Goal: Information Seeking & Learning: Learn about a topic

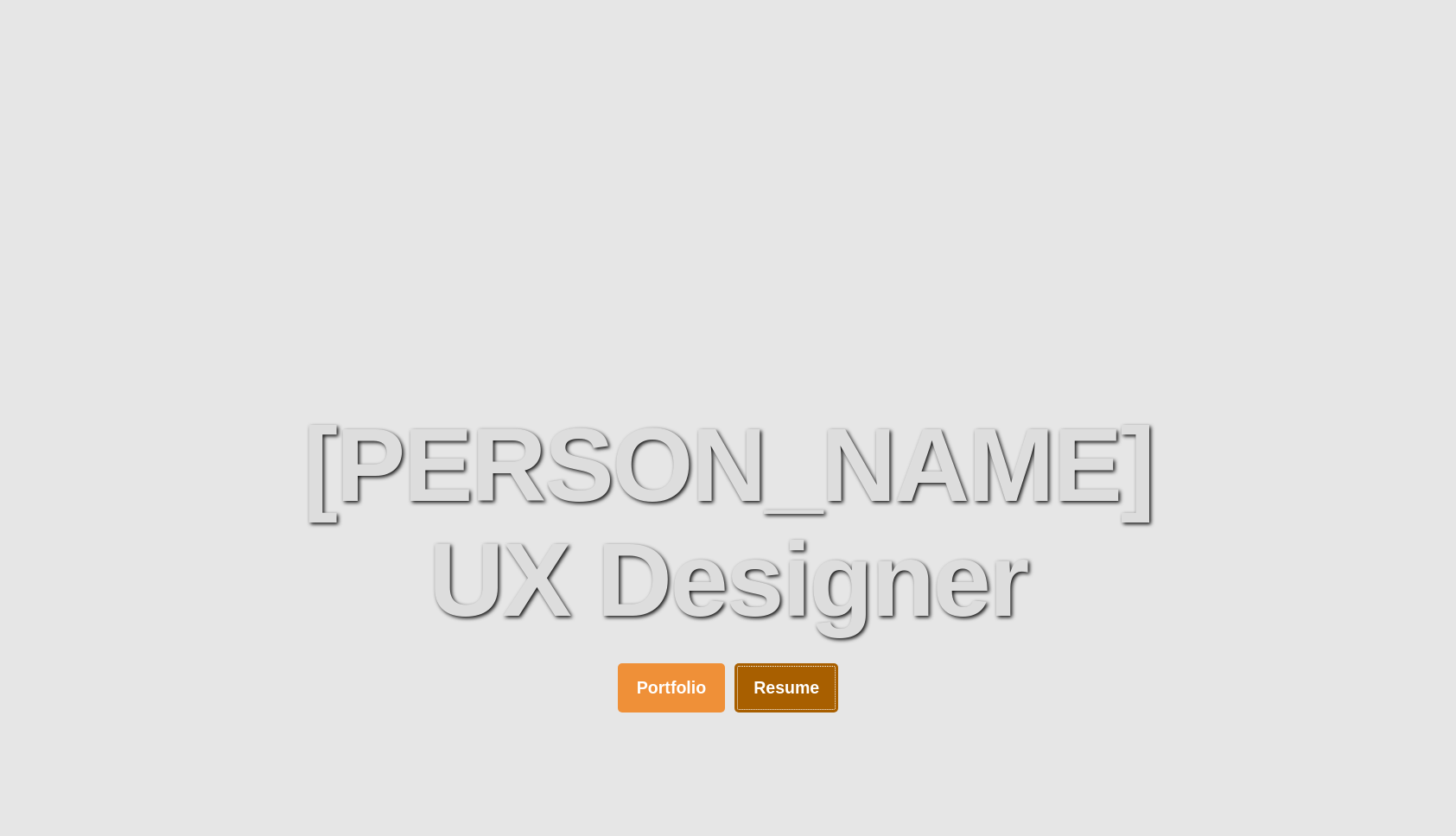
click at [778, 698] on link "Resume" at bounding box center [786, 687] width 104 height 49
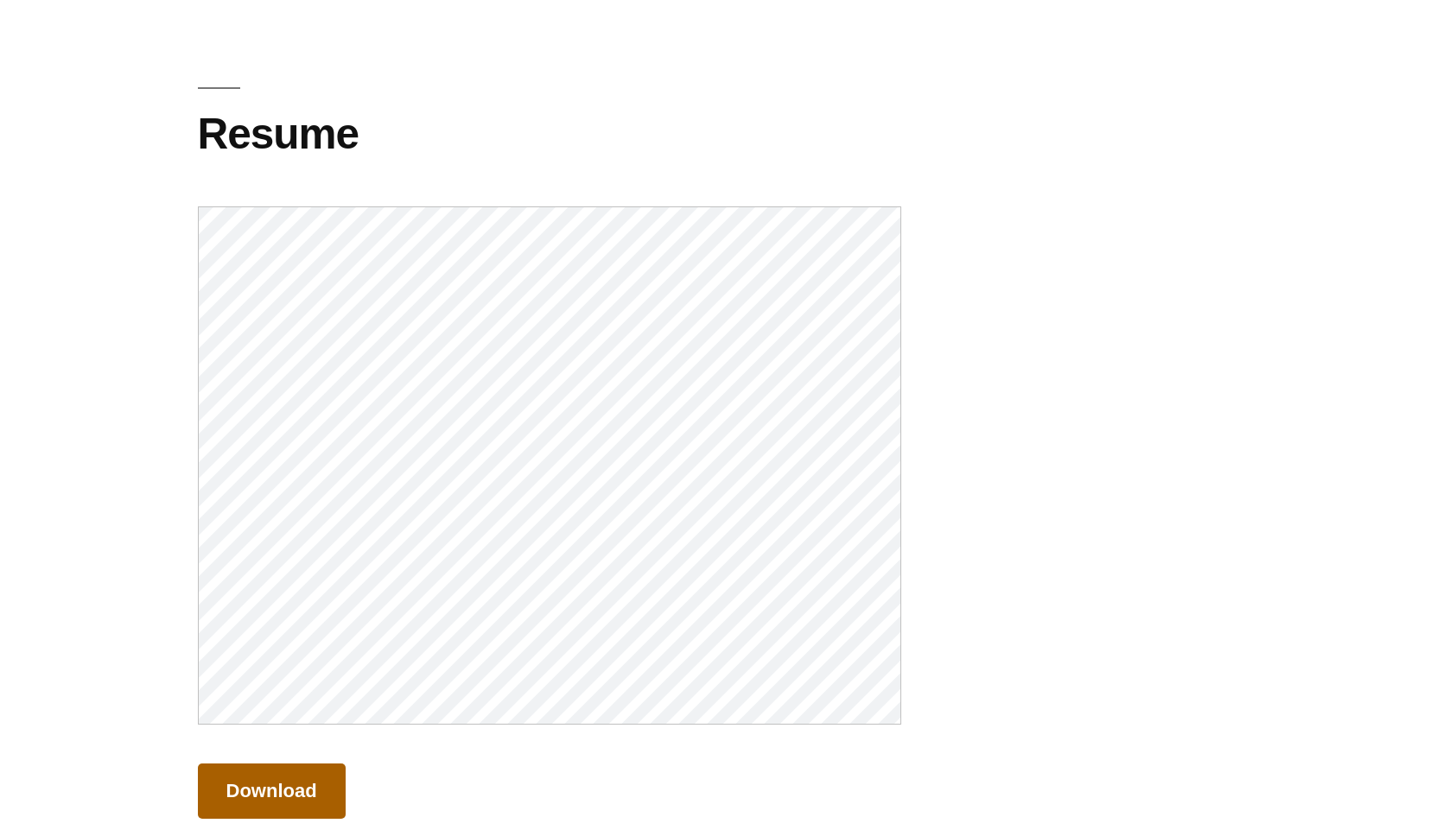
scroll to position [292, 0]
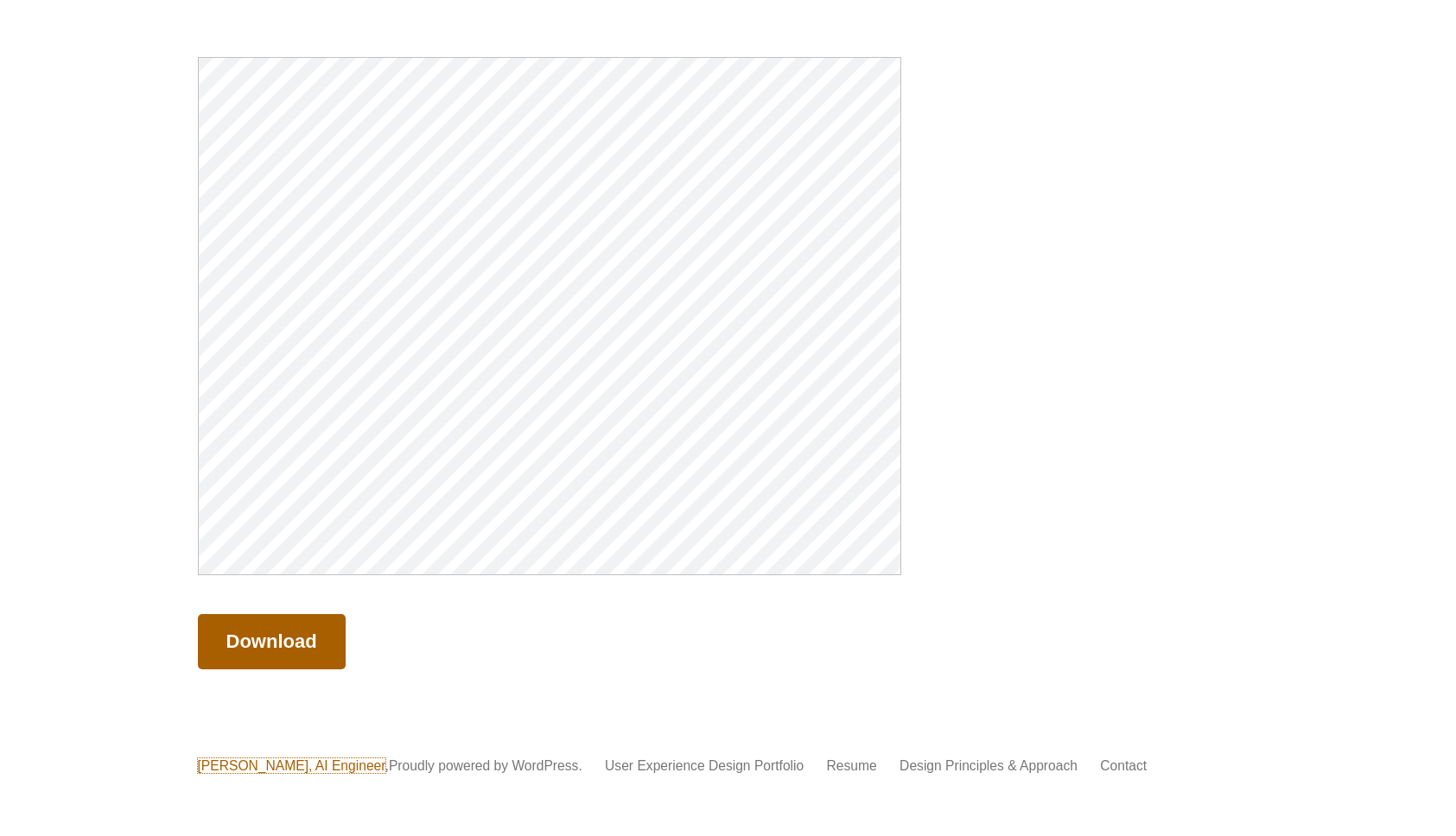
click at [286, 768] on link "[PERSON_NAME], AI Engineer" at bounding box center [291, 765] width 187 height 15
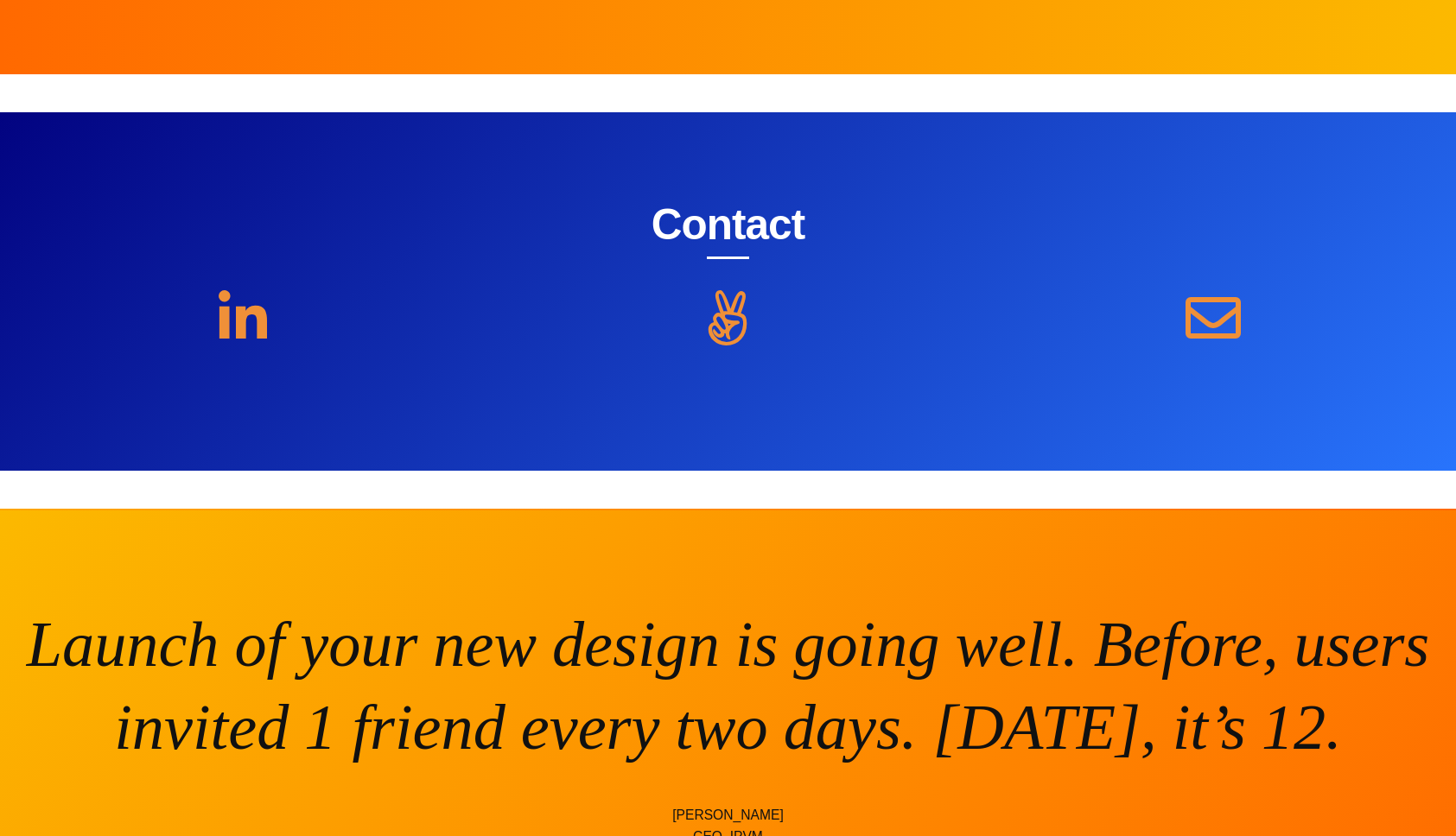
scroll to position [7264, 0]
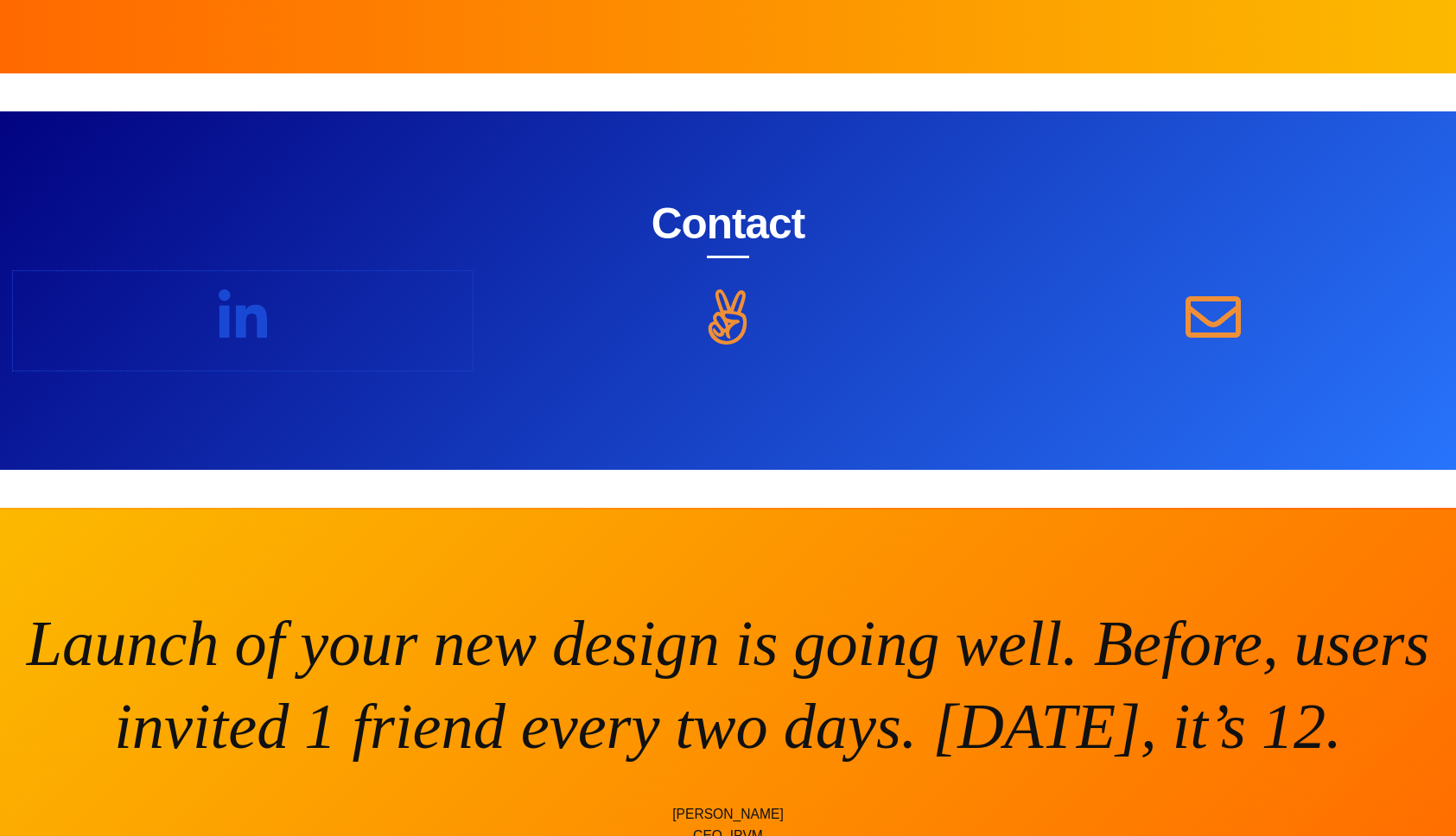
click at [251, 320] on icon at bounding box center [243, 316] width 48 height 55
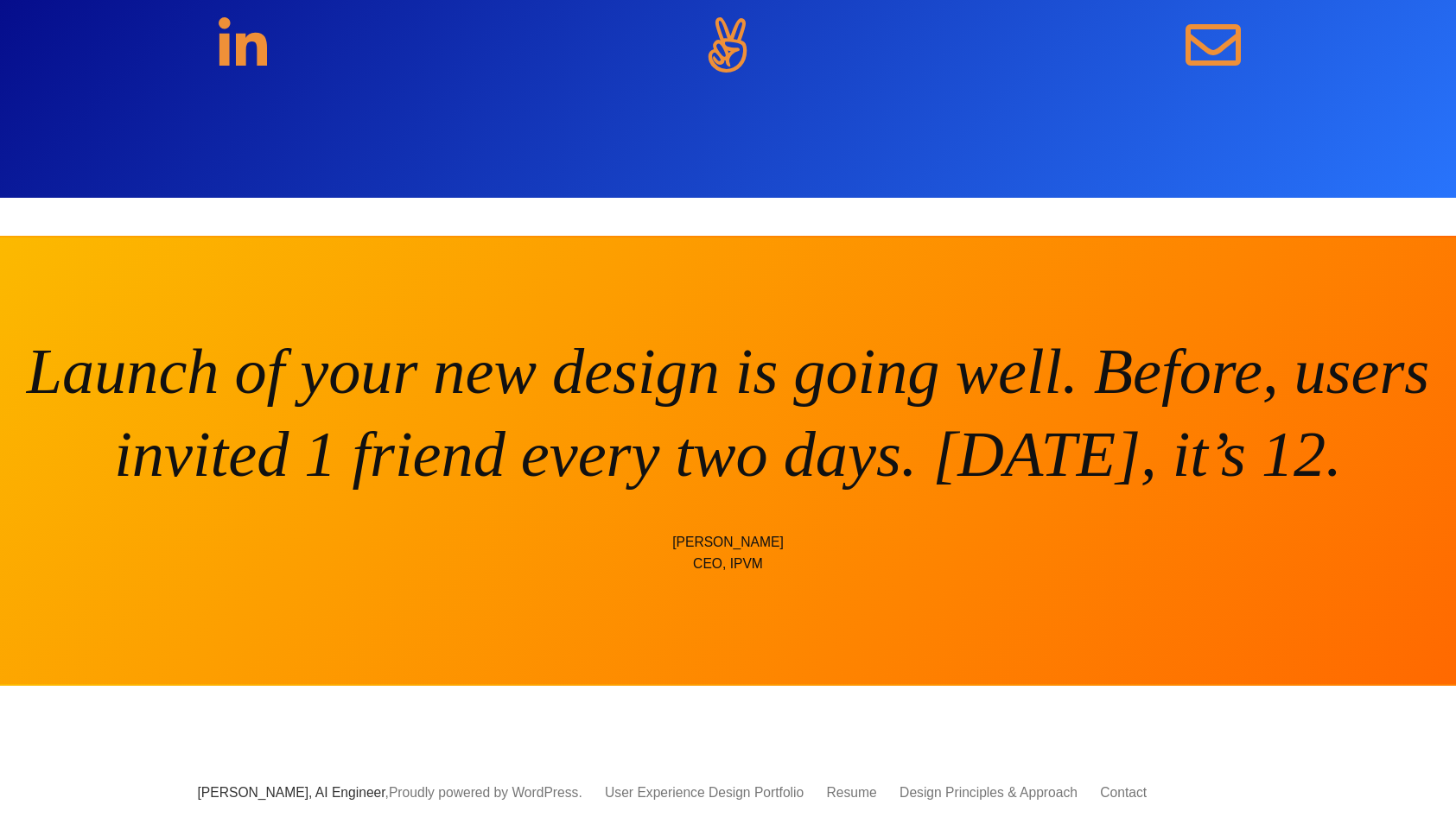
scroll to position [7562, 0]
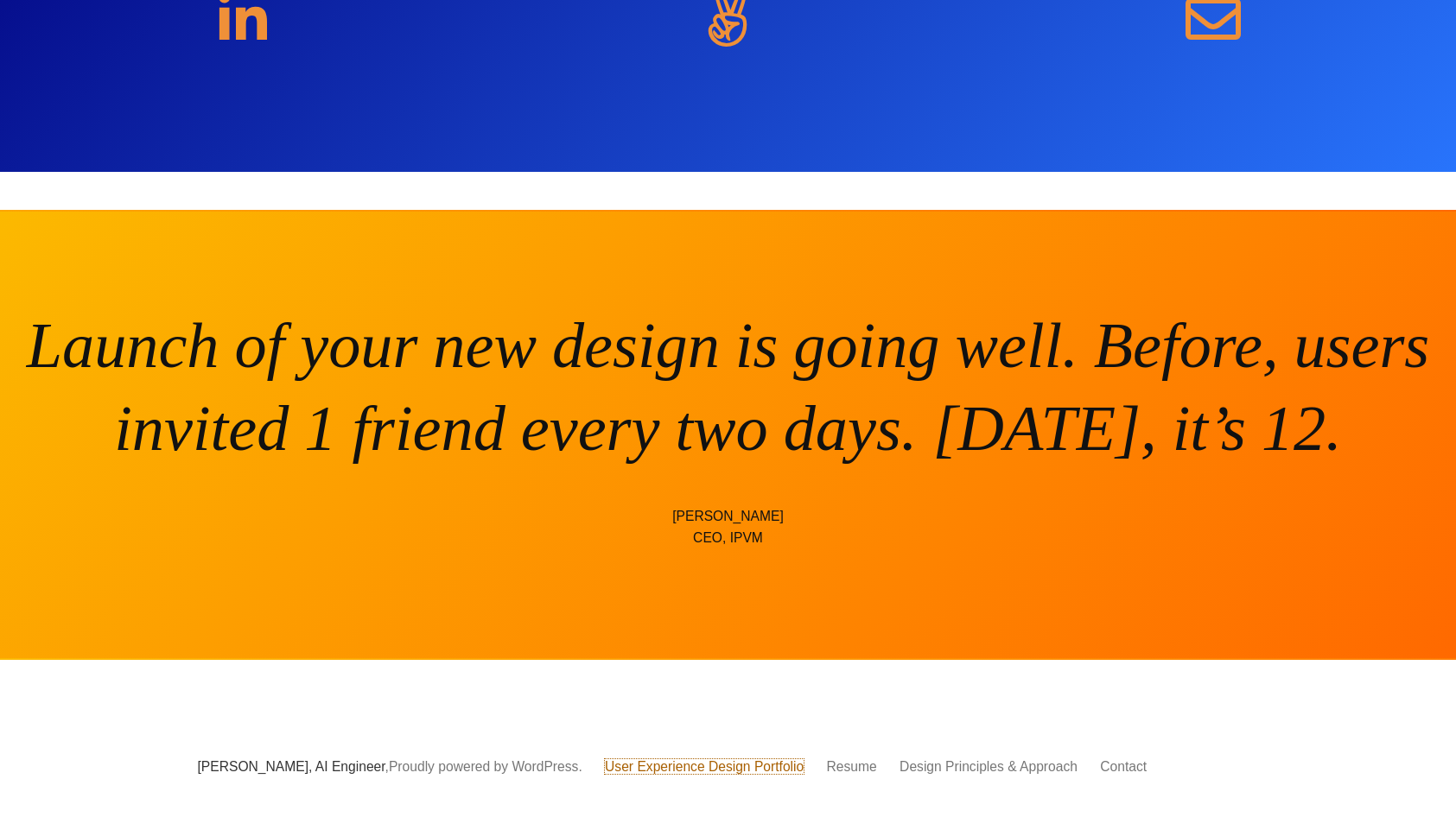
click at [638, 766] on link "User Experience Design Portfolio" at bounding box center [704, 766] width 199 height 15
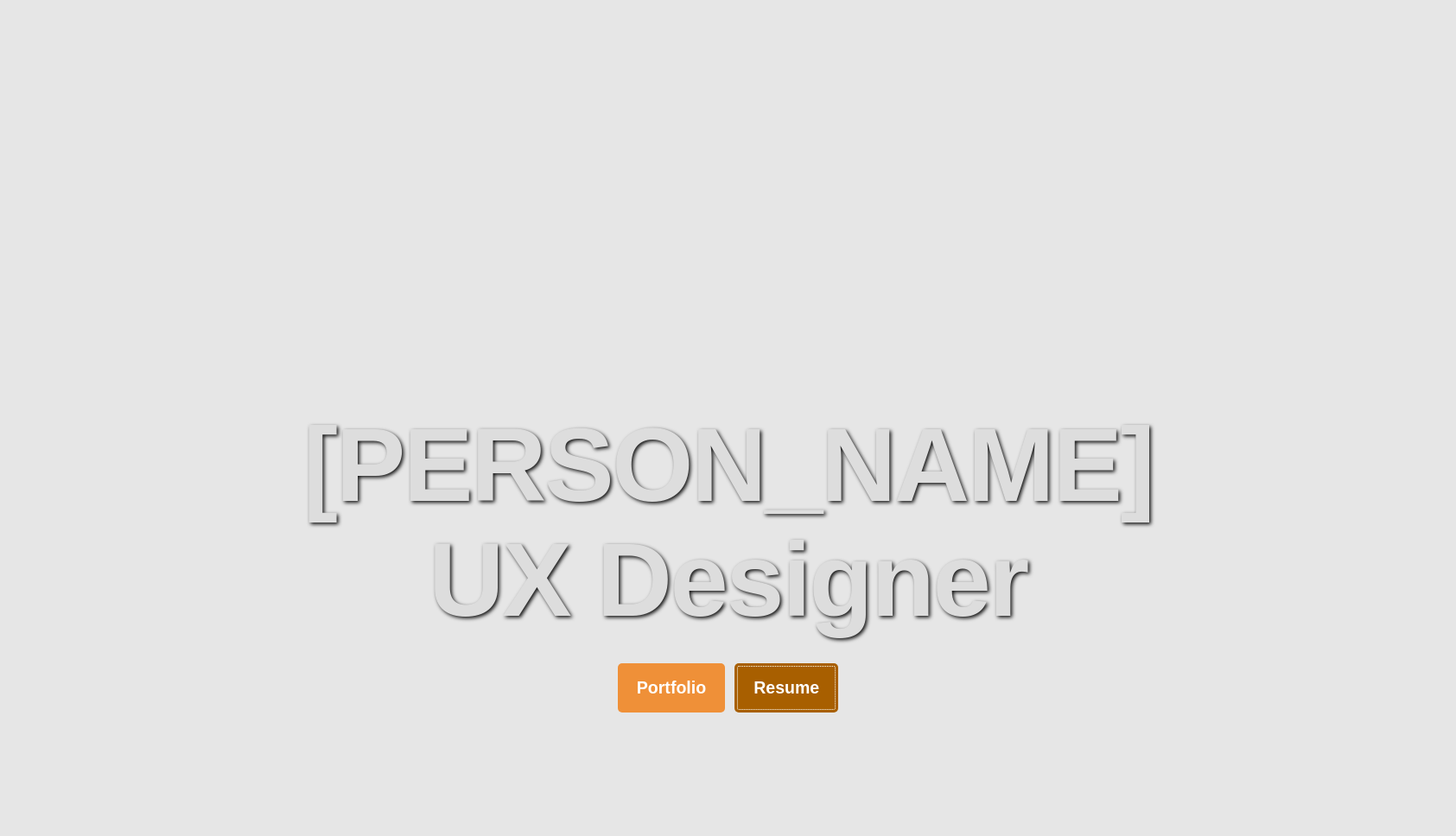
click at [783, 682] on link "Resume" at bounding box center [786, 687] width 104 height 49
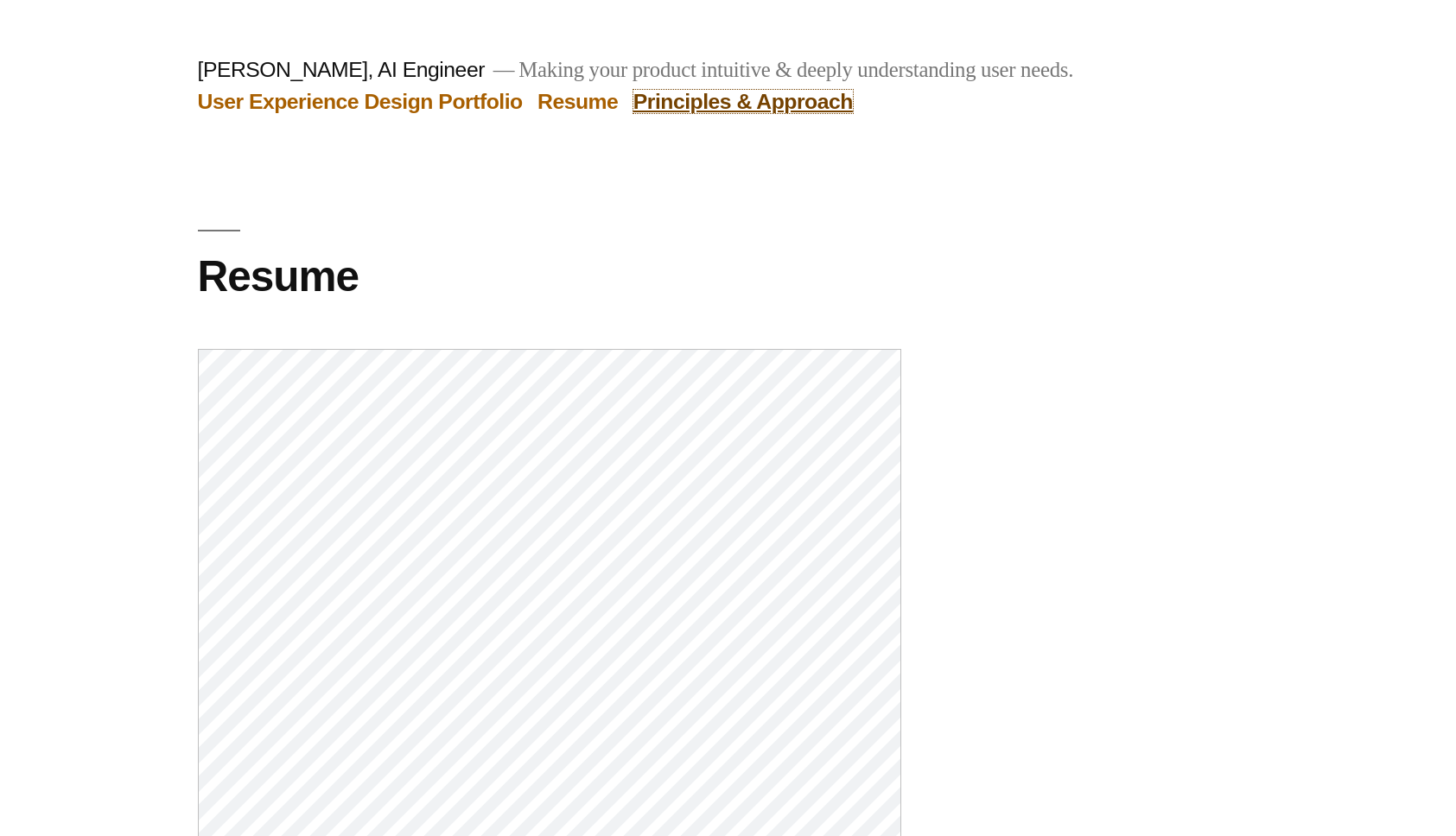
click at [735, 111] on link "Principles & Approach" at bounding box center [742, 101] width 219 height 23
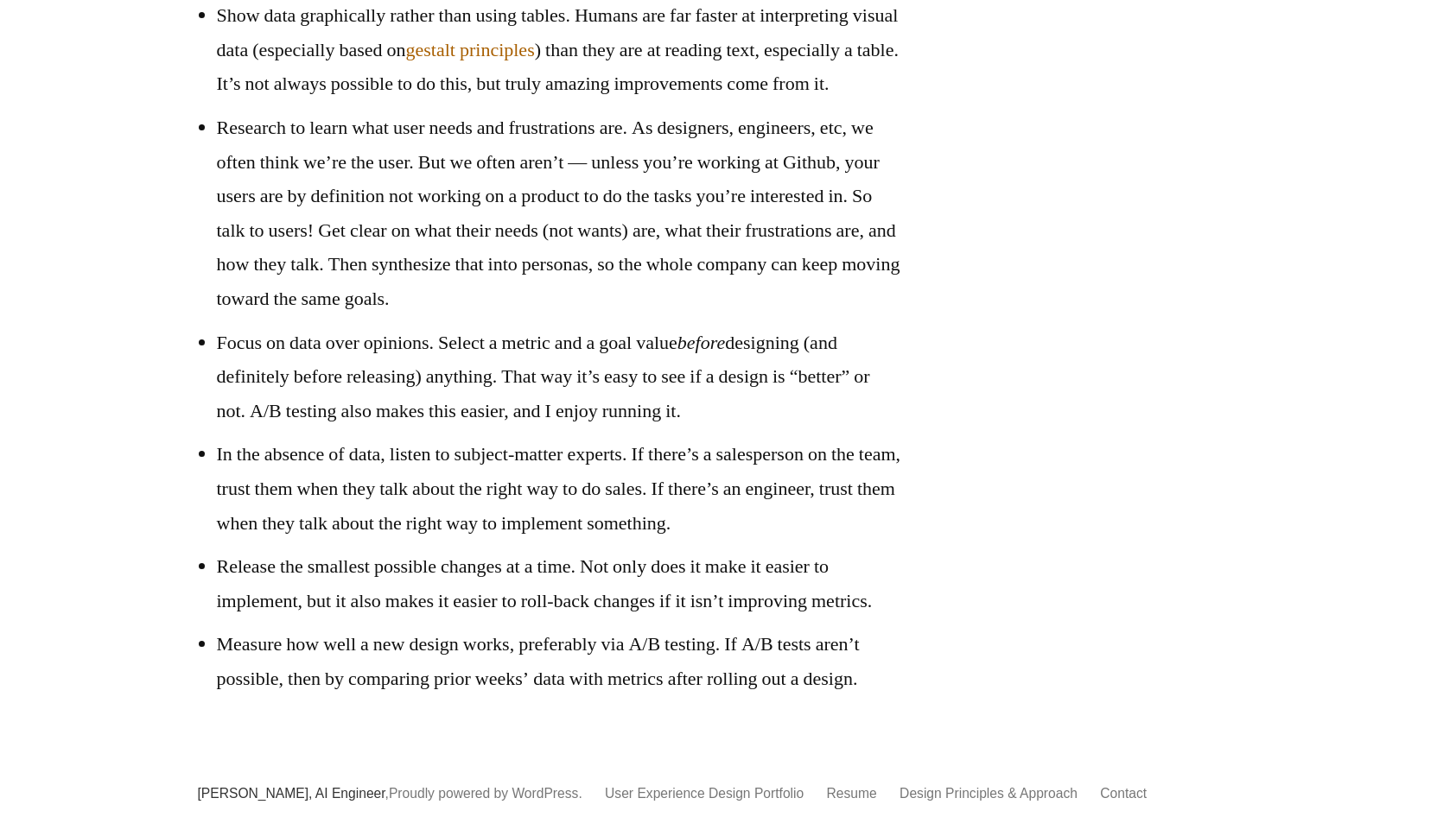
scroll to position [987, 0]
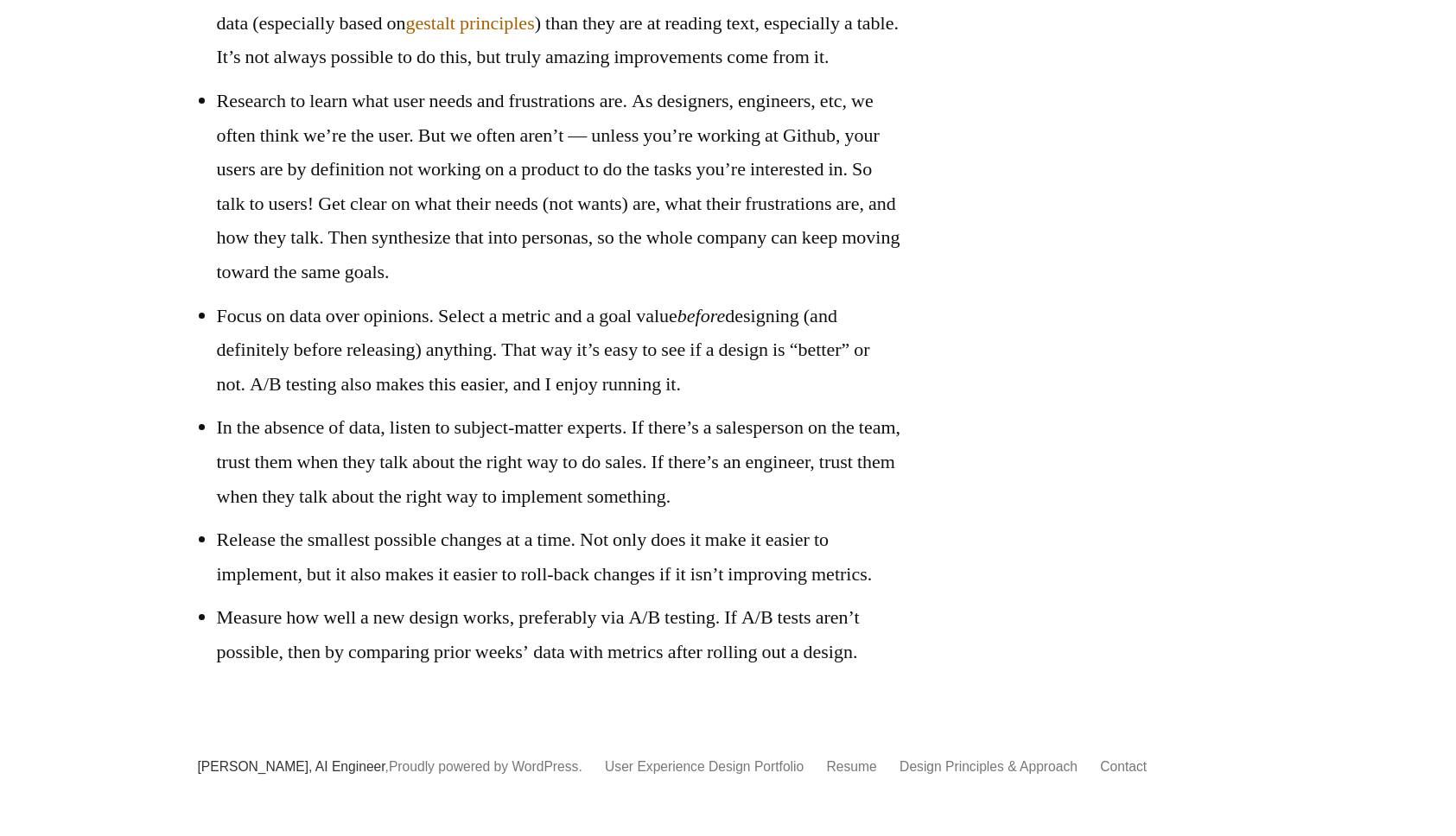
click at [751, 411] on li "In the absence of data, listen to subject-matter experts. If there’s a salesper…" at bounding box center [559, 462] width 685 height 103
